Goal: Understand process/instructions: Learn about a topic

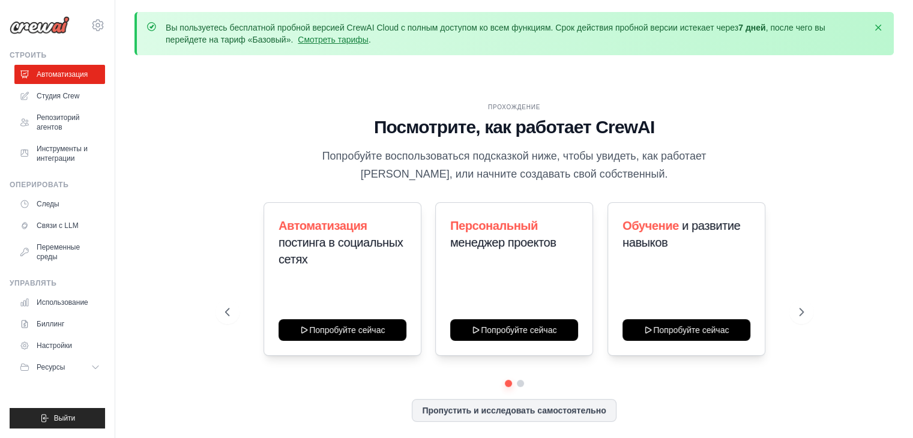
click at [501, 121] on font "Посмотрите, как работает CrewAI" at bounding box center [514, 127] width 280 height 20
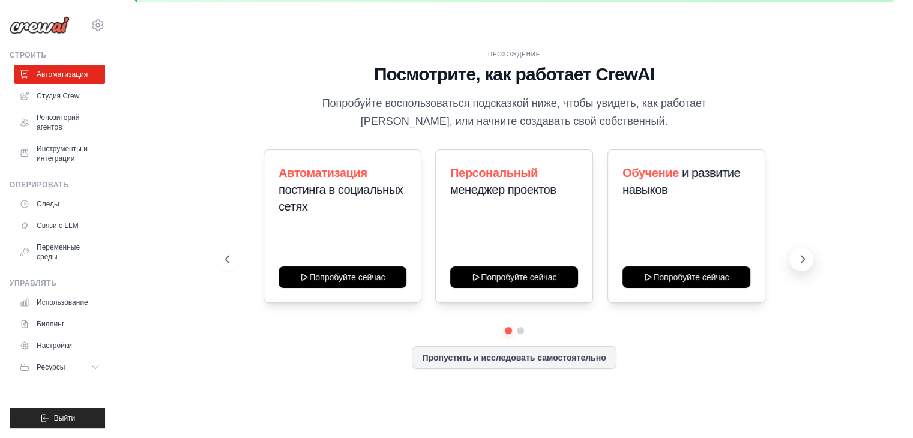
click at [805, 260] on icon at bounding box center [802, 259] width 12 height 12
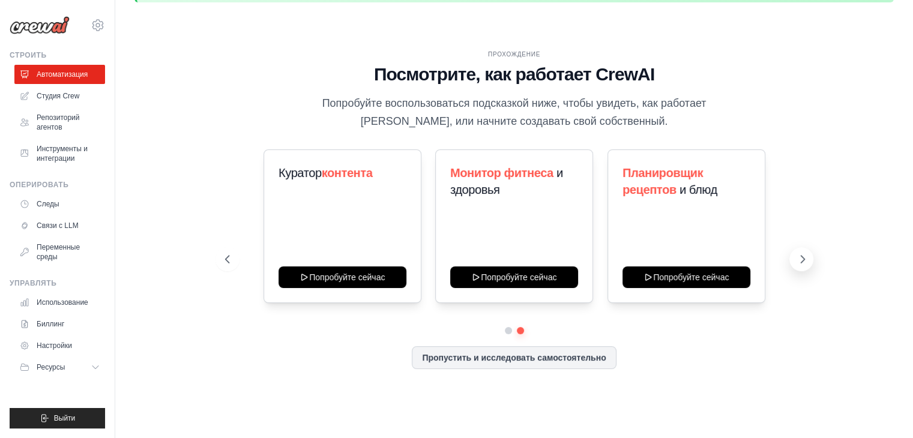
click at [799, 259] on icon at bounding box center [802, 259] width 12 height 12
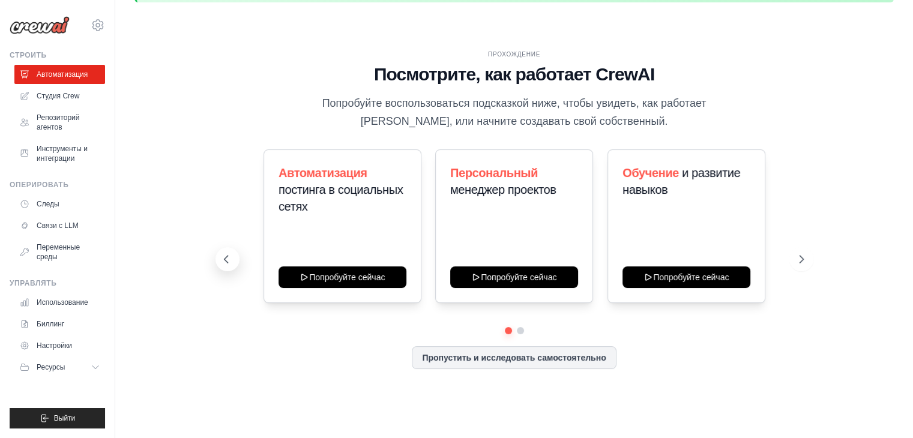
click at [226, 256] on icon at bounding box center [226, 259] width 12 height 12
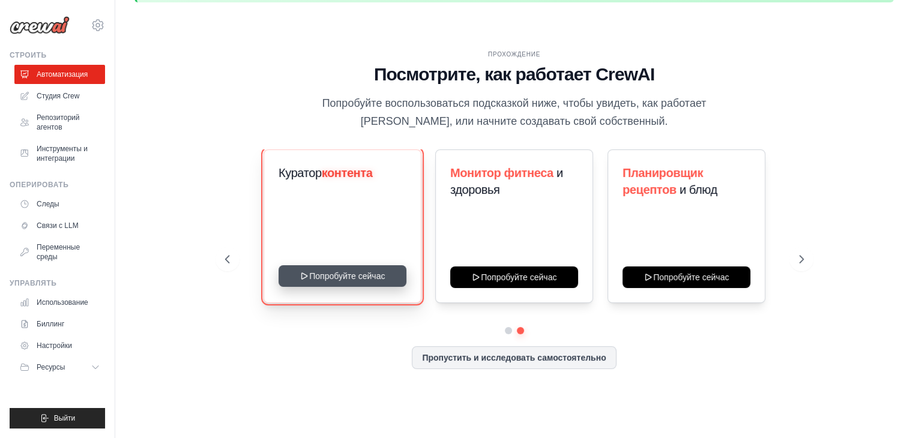
click at [336, 277] on button "Попробуйте сейчас" at bounding box center [342, 276] width 128 height 22
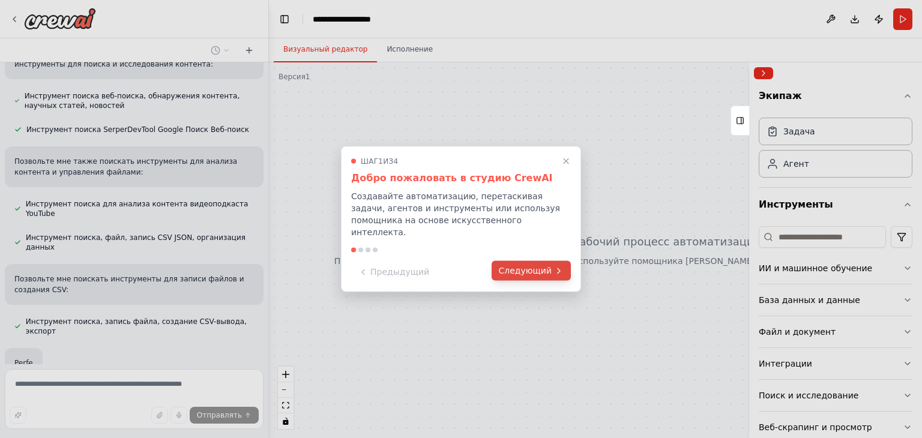
scroll to position [281, 0]
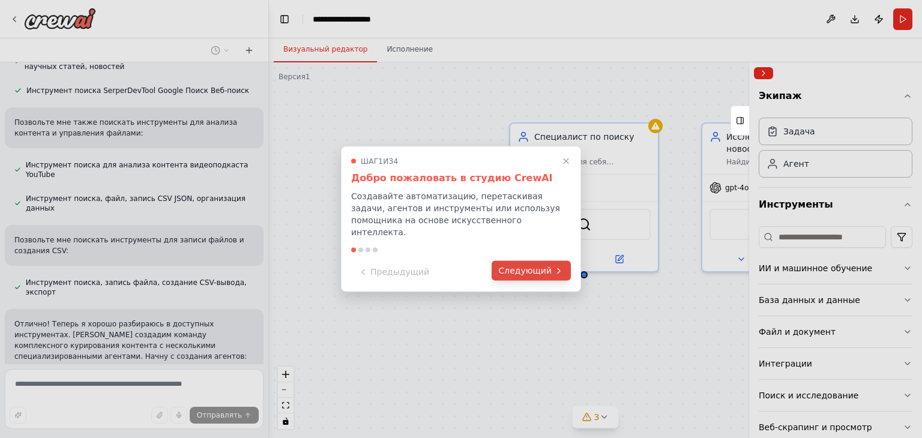
click at [528, 266] on font "Следующий" at bounding box center [525, 271] width 53 height 10
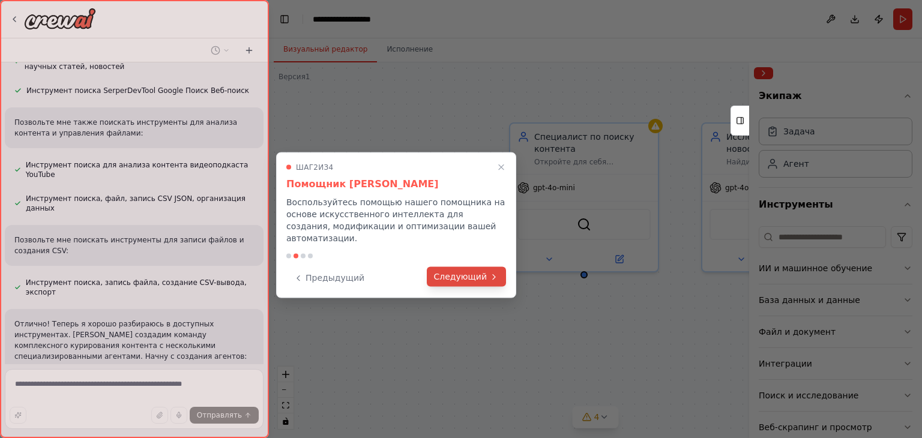
click at [463, 272] on font "Следующий" at bounding box center [460, 277] width 53 height 10
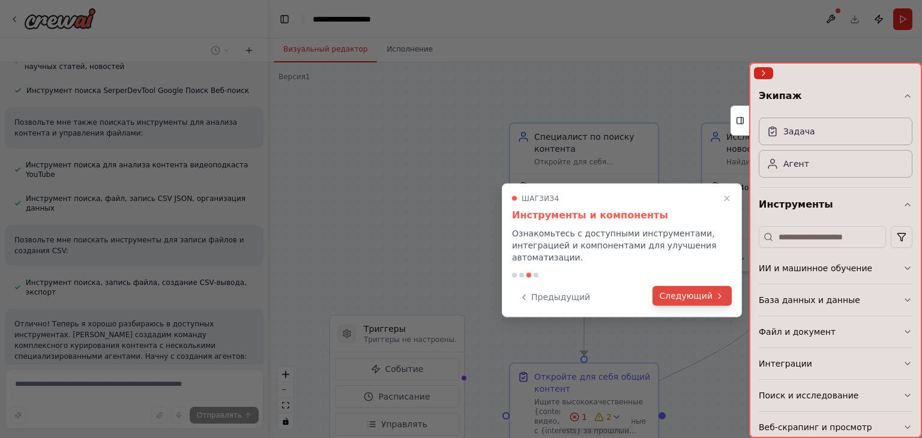
click at [698, 293] on font "Следующий" at bounding box center [685, 296] width 53 height 10
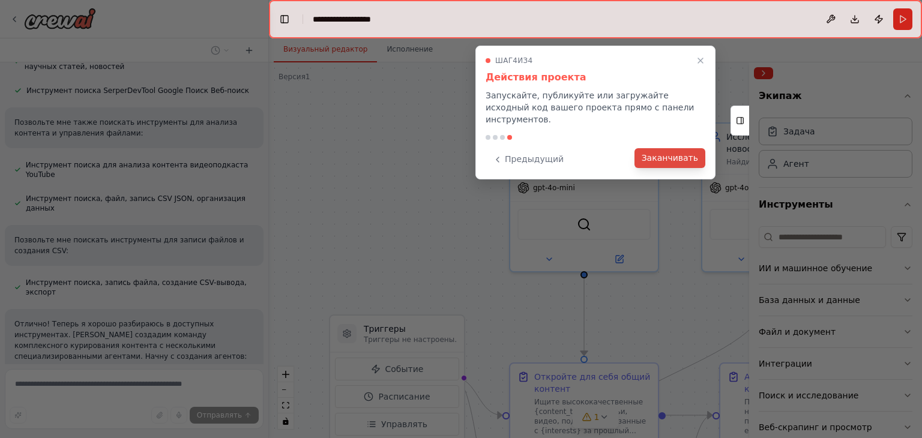
click at [667, 153] on font "Заканчивать" at bounding box center [669, 158] width 56 height 10
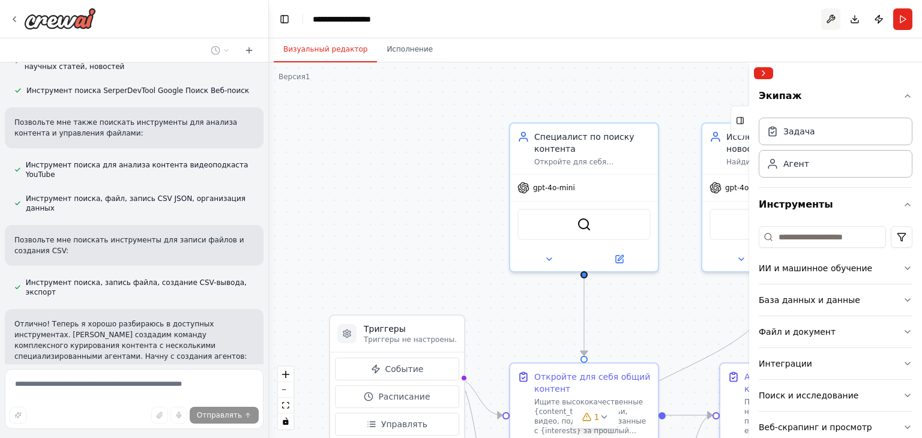
click at [833, 23] on button at bounding box center [830, 19] width 19 height 22
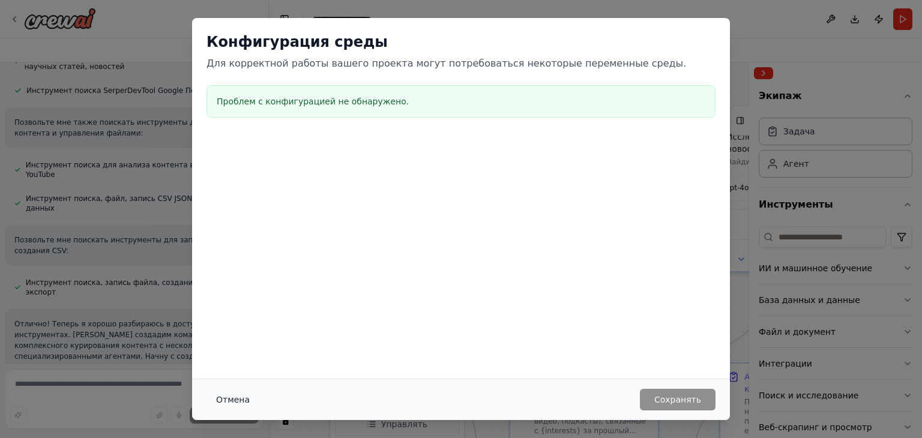
click at [234, 399] on font "Отмена" at bounding box center [233, 400] width 34 height 10
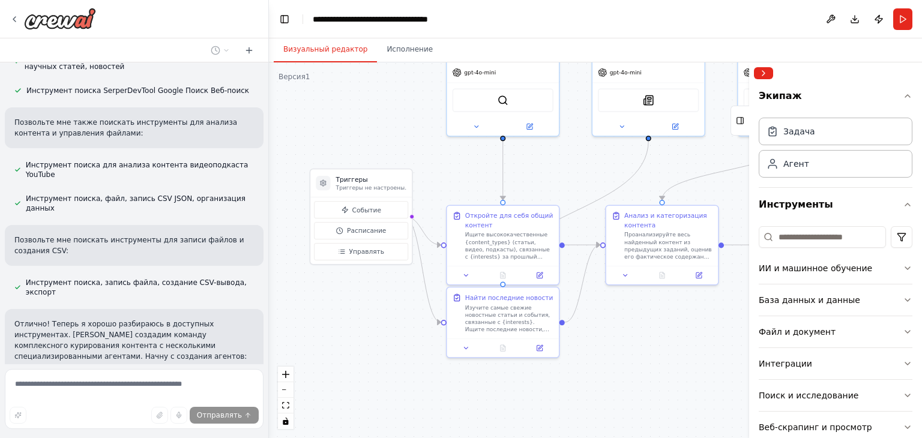
drag, startPoint x: 506, startPoint y: 313, endPoint x: 439, endPoint y: 168, distance: 160.0
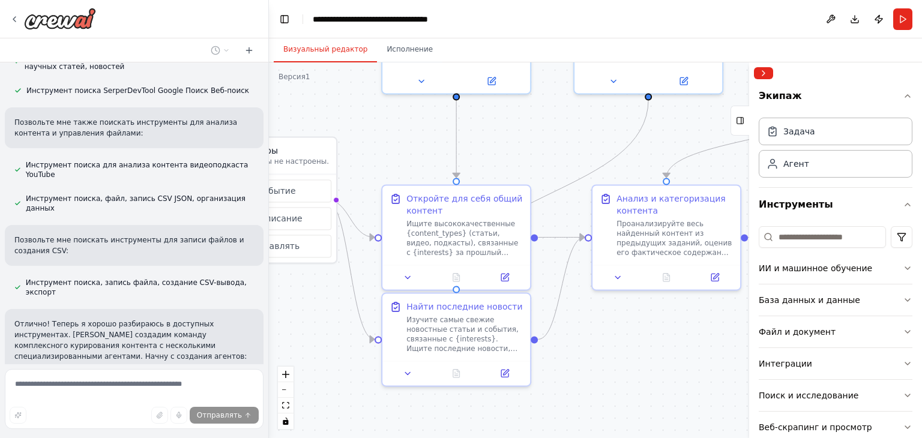
drag, startPoint x: 467, startPoint y: 172, endPoint x: 377, endPoint y: 154, distance: 92.2
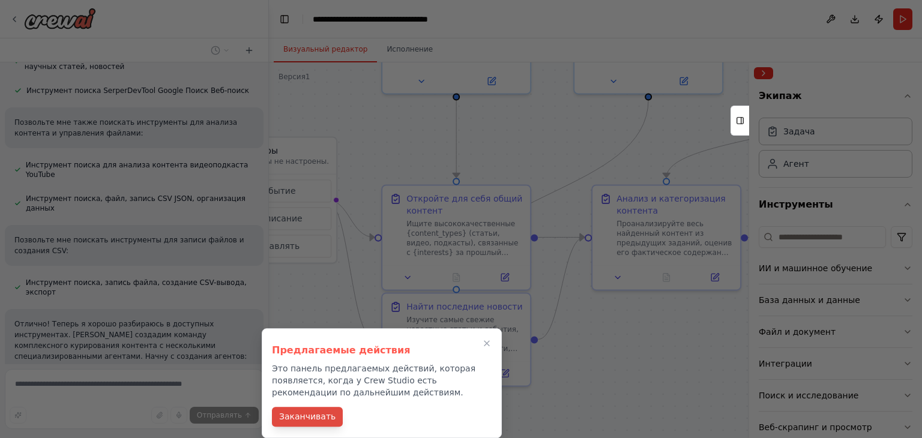
click at [310, 419] on font "Заканчивать" at bounding box center [307, 417] width 56 height 10
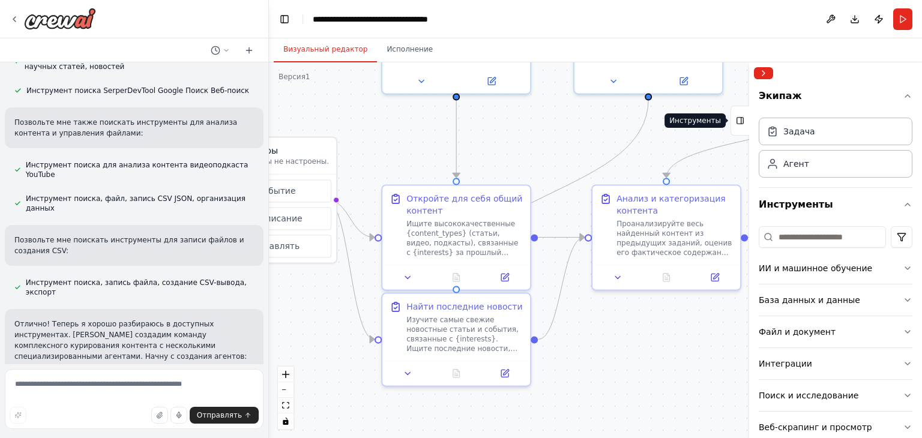
click at [740, 121] on icon at bounding box center [740, 120] width 8 height 19
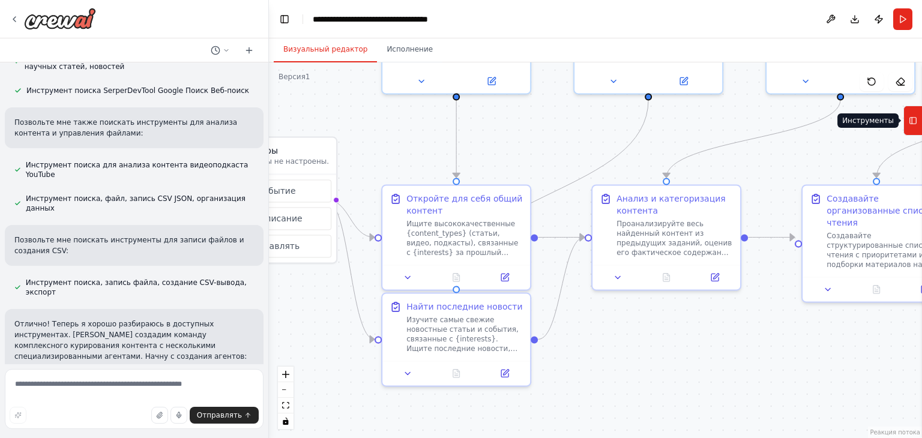
click at [914, 123] on rect at bounding box center [913, 121] width 7 height 7
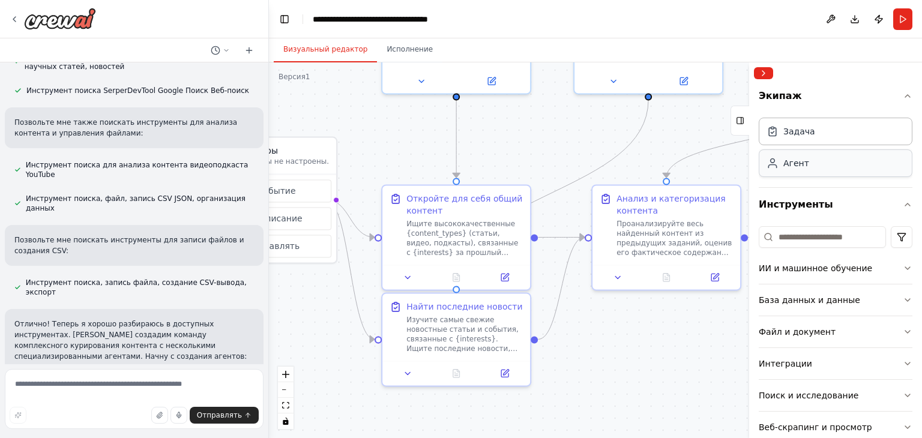
click at [794, 172] on div "Агент" at bounding box center [835, 163] width 154 height 28
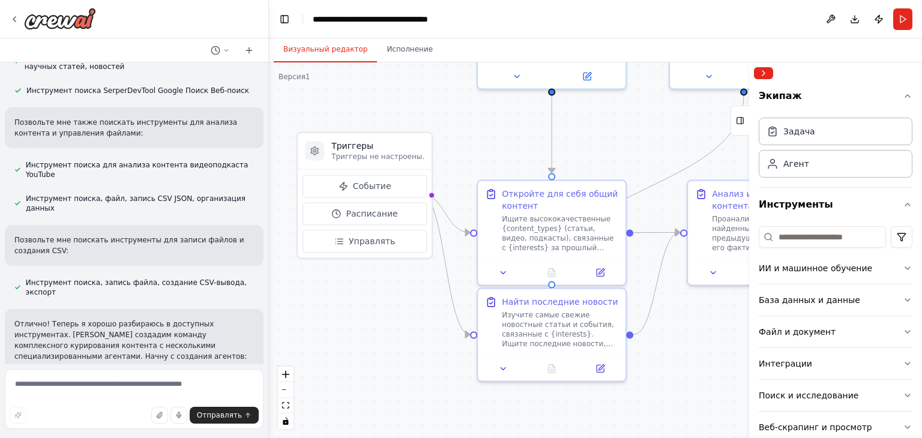
drag, startPoint x: 562, startPoint y: 164, endPoint x: 652, endPoint y: 160, distance: 90.7
click at [544, 232] on font "Ищите высококачественные {content_types} (статьи, видео, подкасты), связанные с…" at bounding box center [558, 293] width 112 height 162
click at [603, 265] on button at bounding box center [600, 270] width 41 height 14
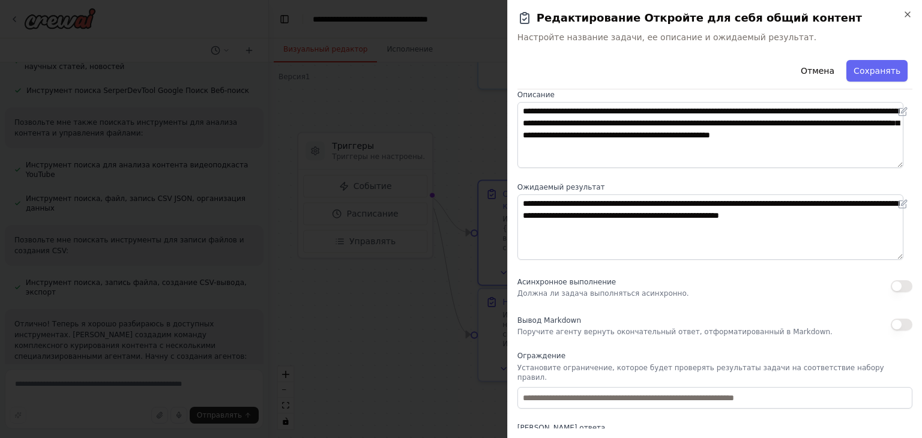
scroll to position [103, 0]
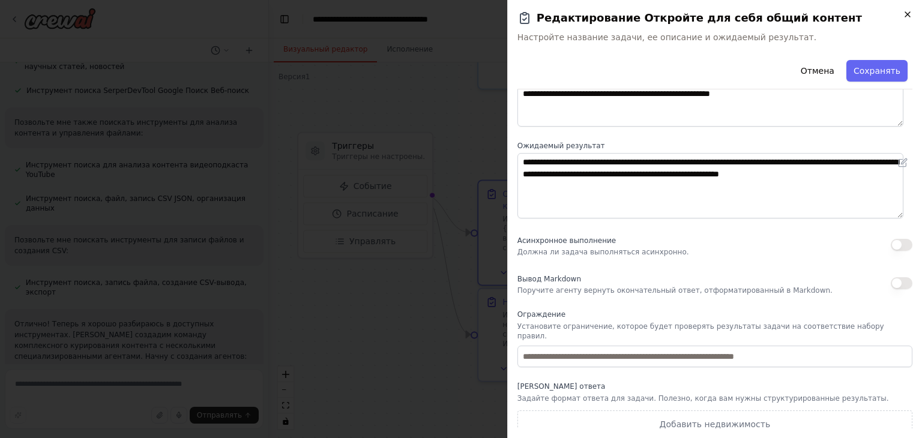
click at [911, 14] on icon "button" at bounding box center [907, 15] width 10 height 10
